Goal: Understand process/instructions: Learn how to perform a task or action

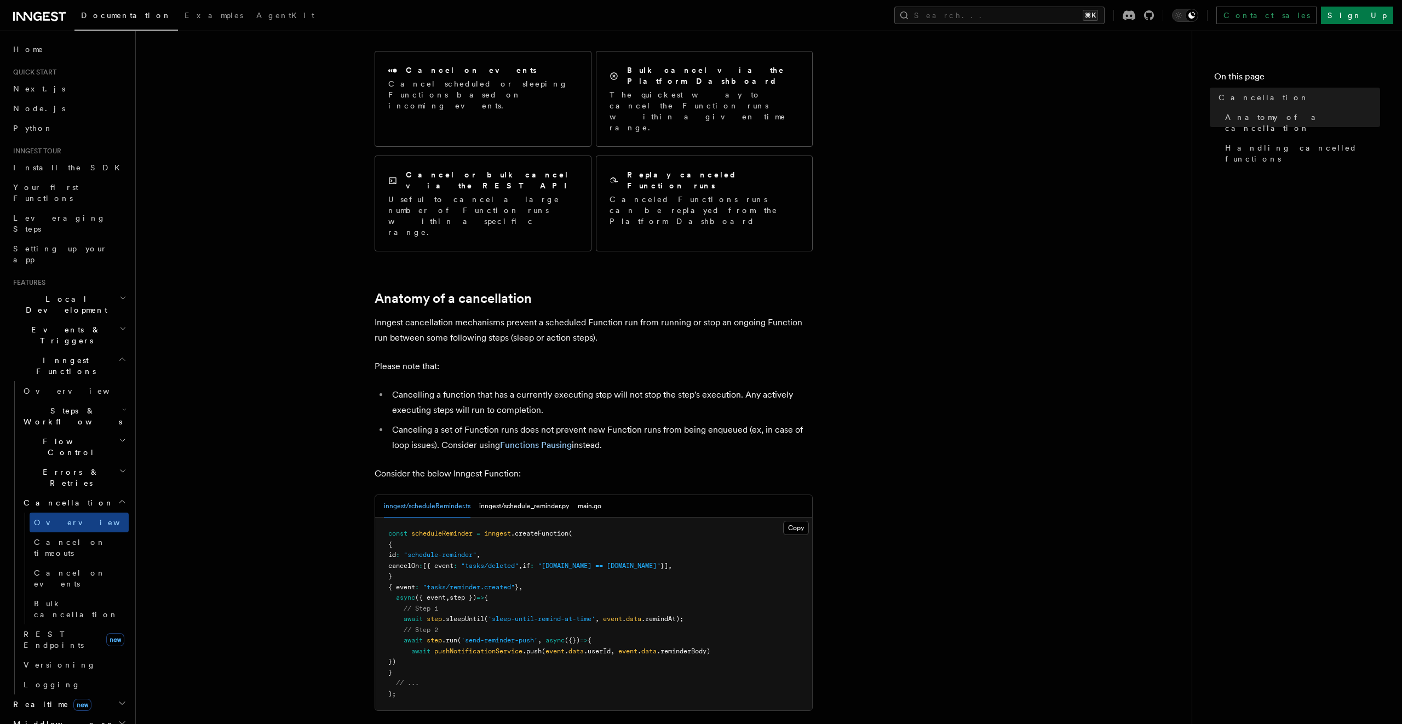
scroll to position [143, 0]
click at [945, 407] on article "Features Inngest Functions Cancellation Cancellation is a useful mechanism for …" at bounding box center [663, 597] width 1021 height 1384
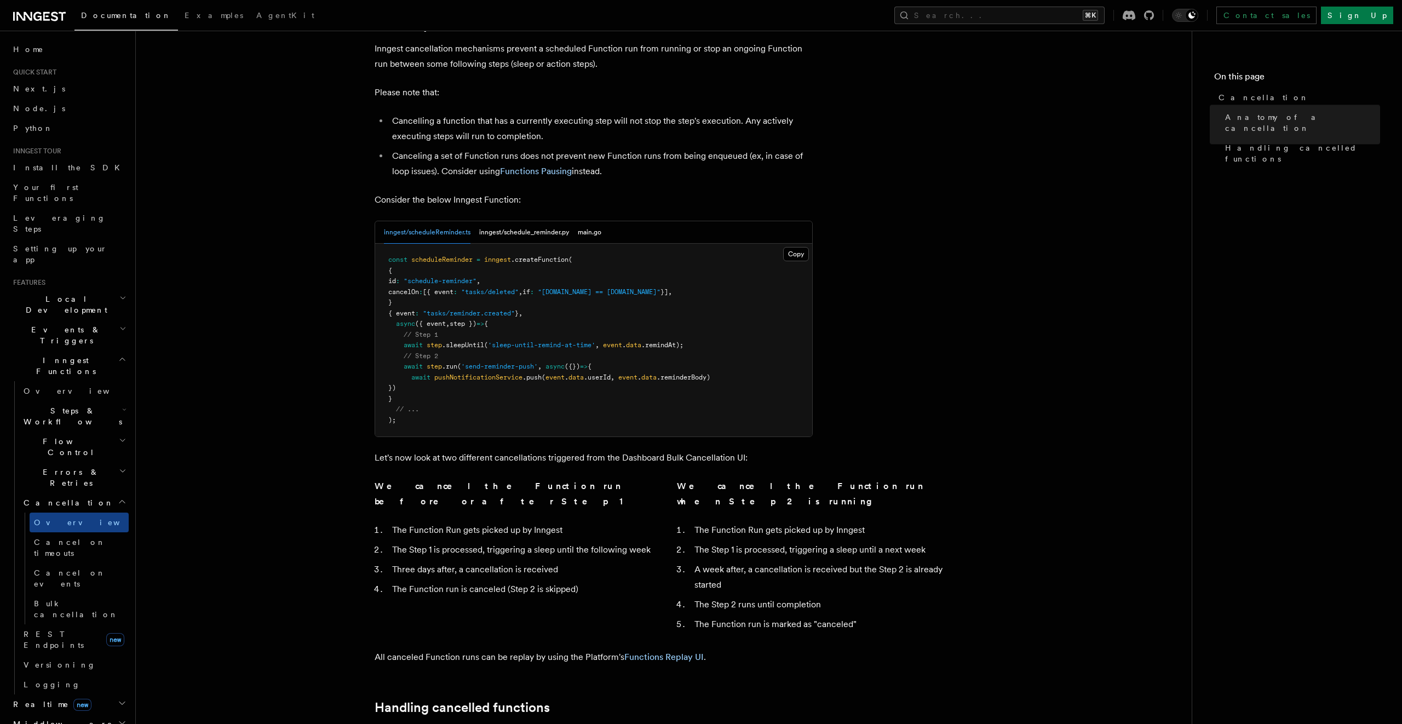
scroll to position [0, 0]
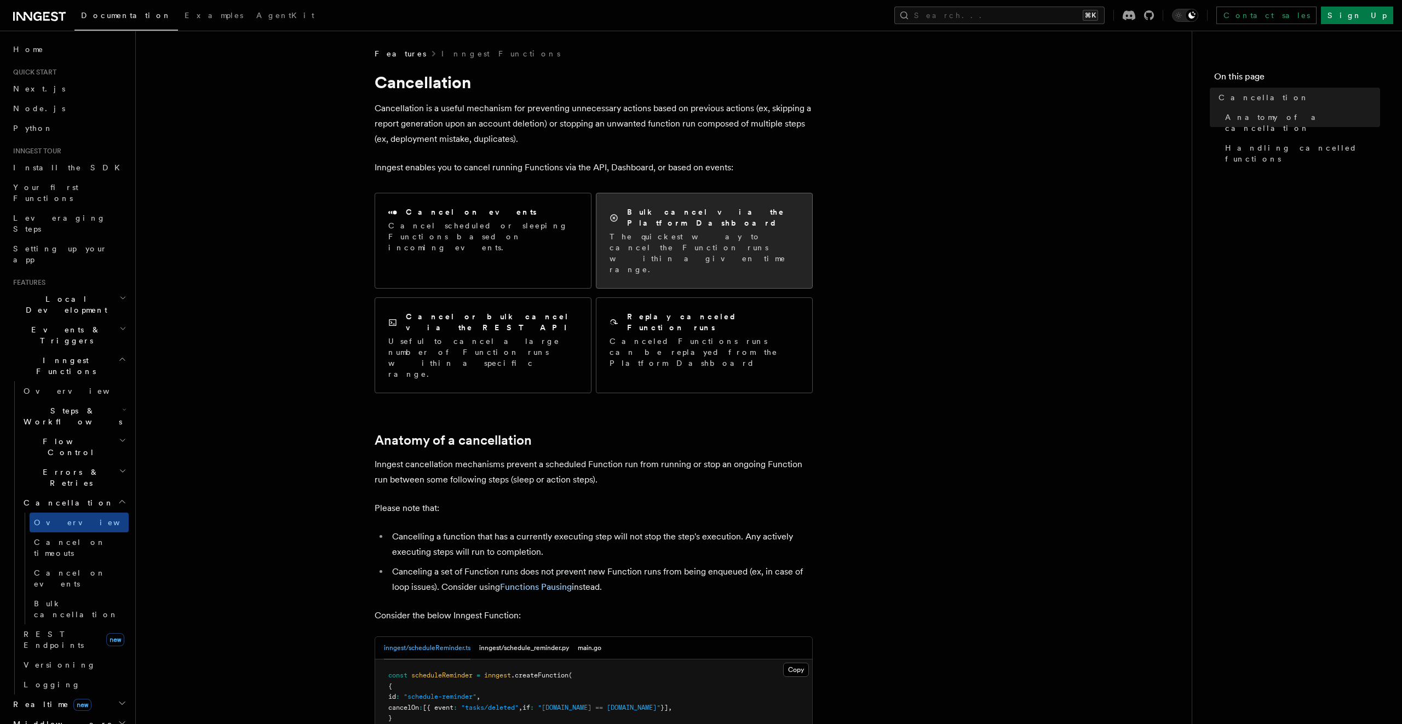
click at [742, 219] on div "Bulk cancel via the Platform Dashboard The quickest way to cancel the Function …" at bounding box center [704, 240] width 189 height 68
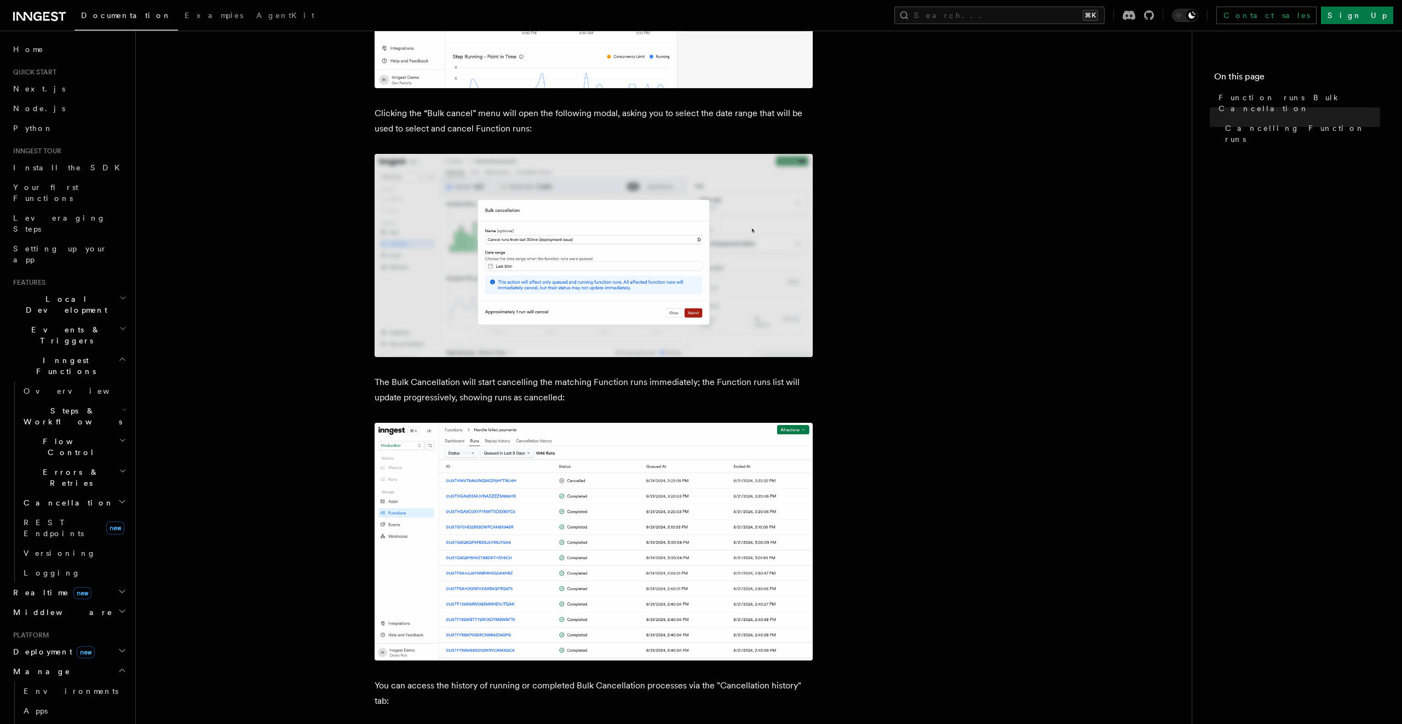
scroll to position [117, 0]
